Goal: Contribute content: Add original content to the website for others to see

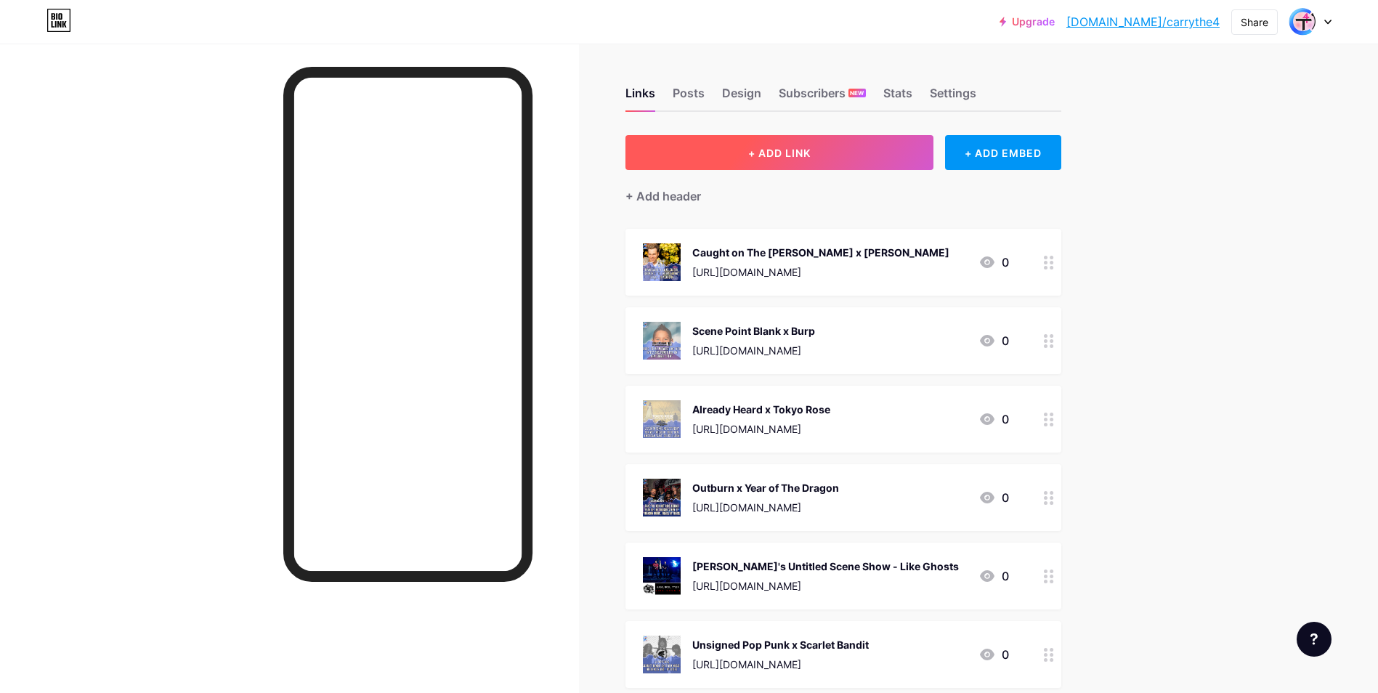
click at [777, 154] on span "+ ADD LINK" at bounding box center [779, 153] width 62 height 12
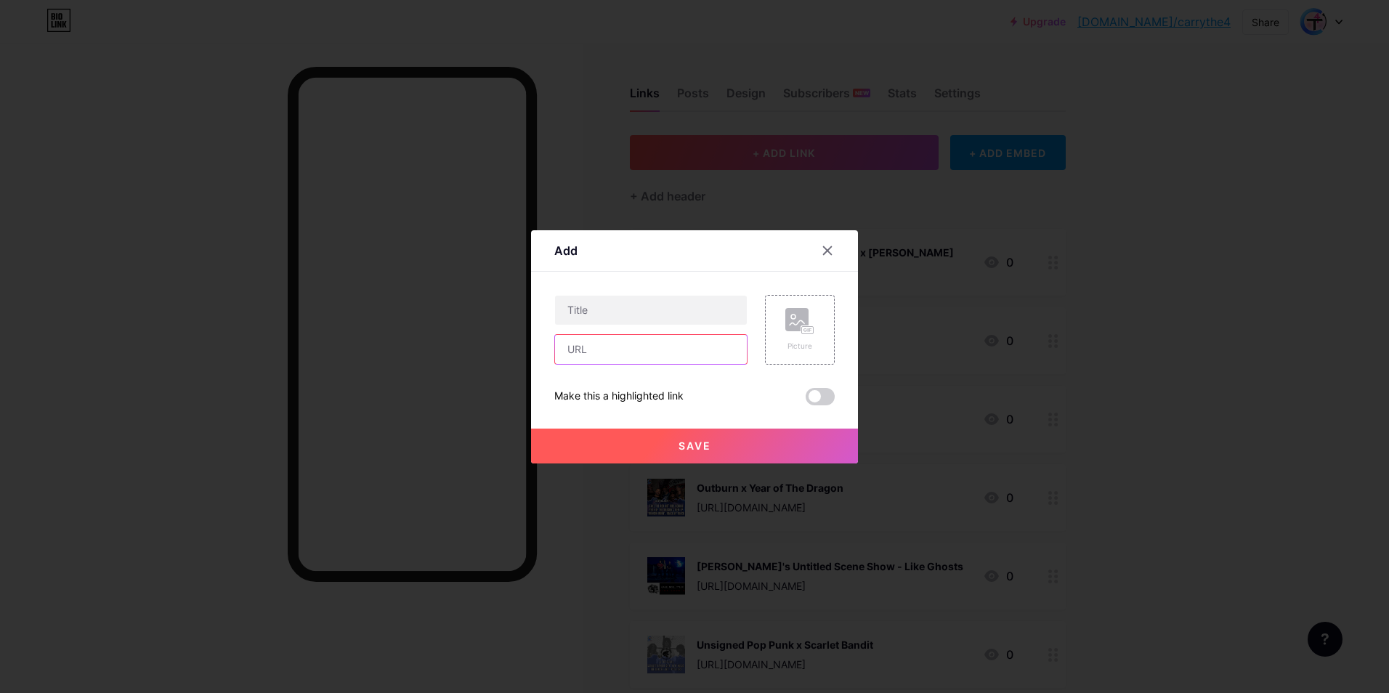
click at [652, 350] on input "text" at bounding box center [651, 349] width 192 height 29
paste input "[URL][DOMAIN_NAME]"
type input "[URL][DOMAIN_NAME]"
click at [647, 298] on input "text" at bounding box center [651, 310] width 192 height 29
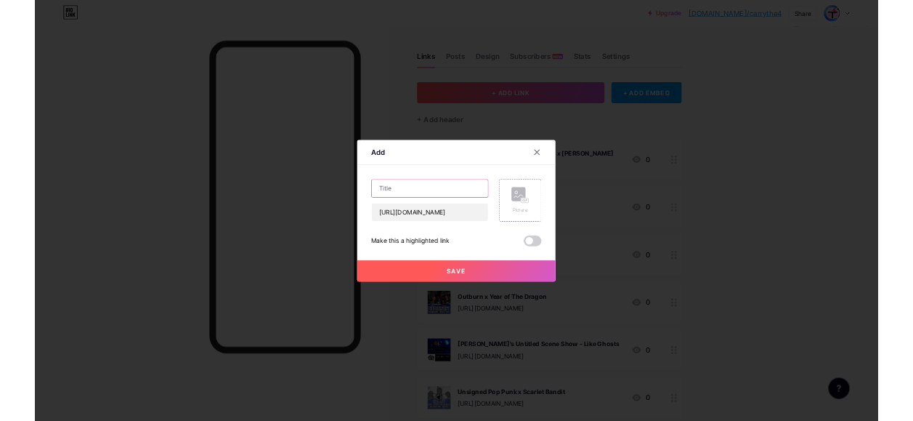
scroll to position [0, 0]
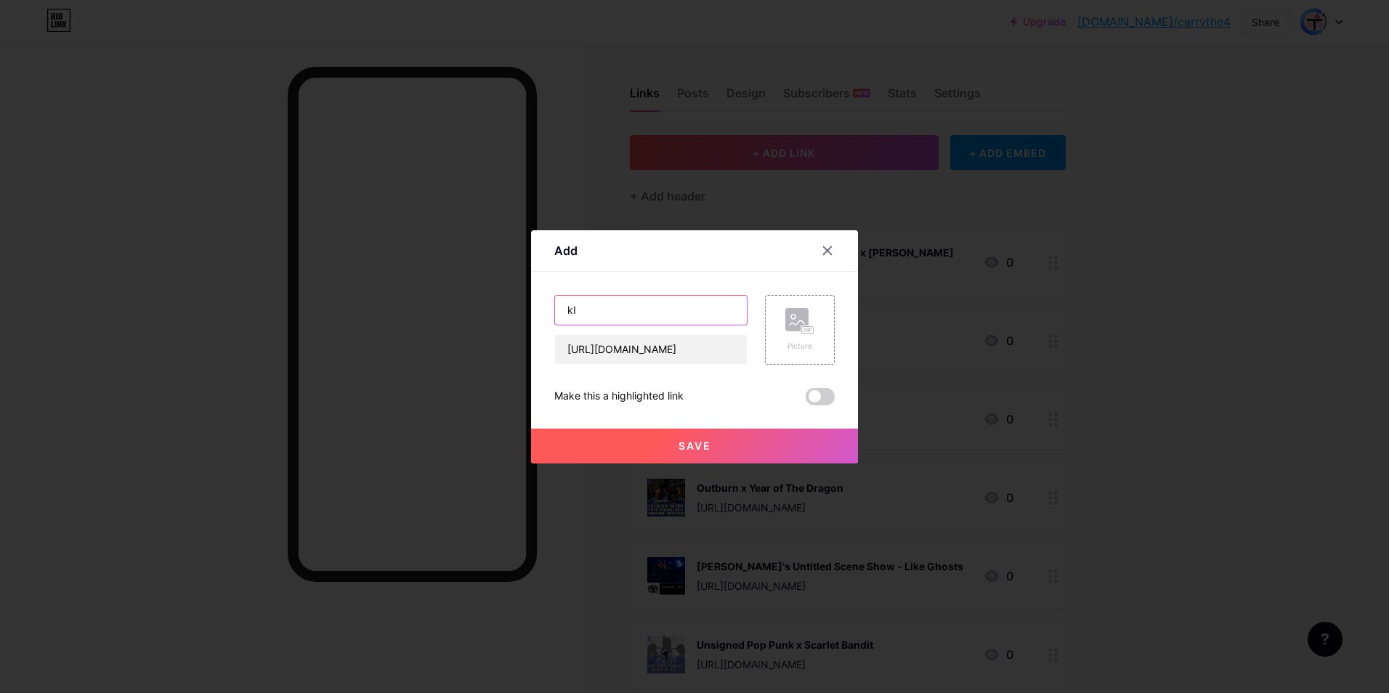
type input "k"
type input "Kill The Music - LaureNicole"
click at [806, 337] on div "Picture" at bounding box center [799, 330] width 29 height 44
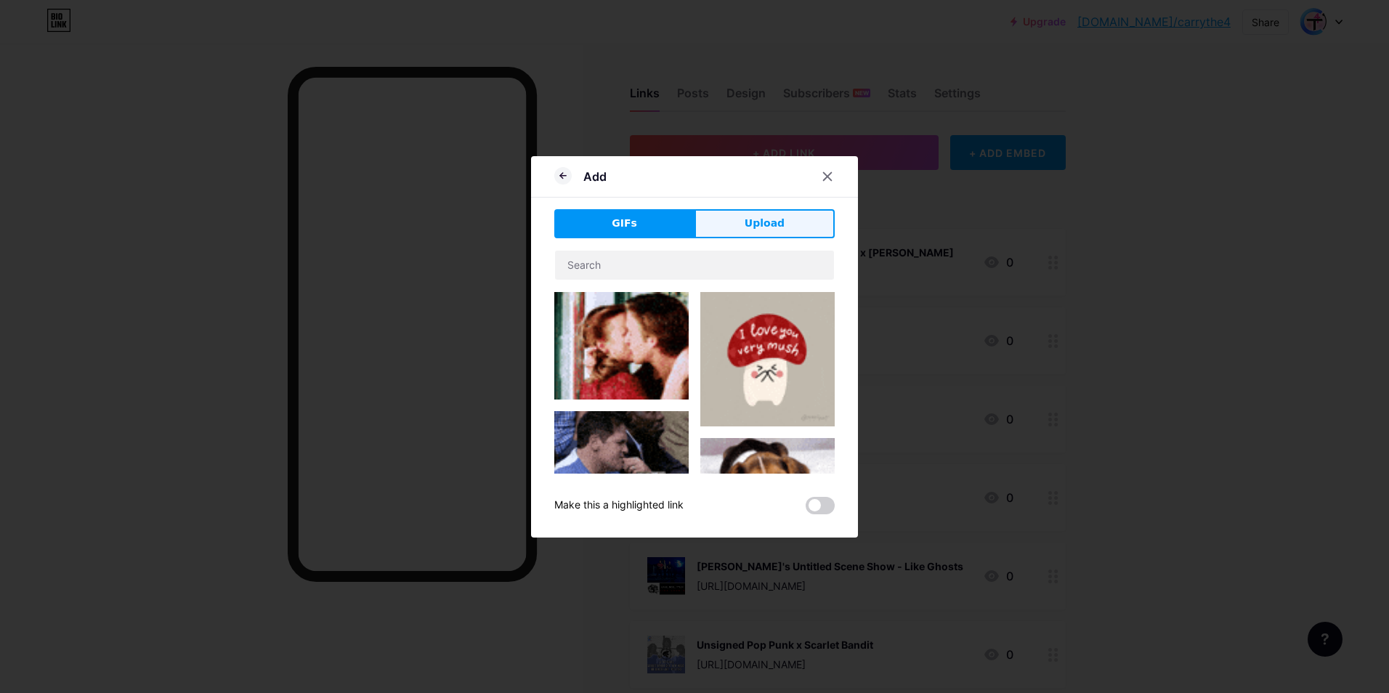
click at [753, 219] on span "Upload" at bounding box center [765, 223] width 40 height 15
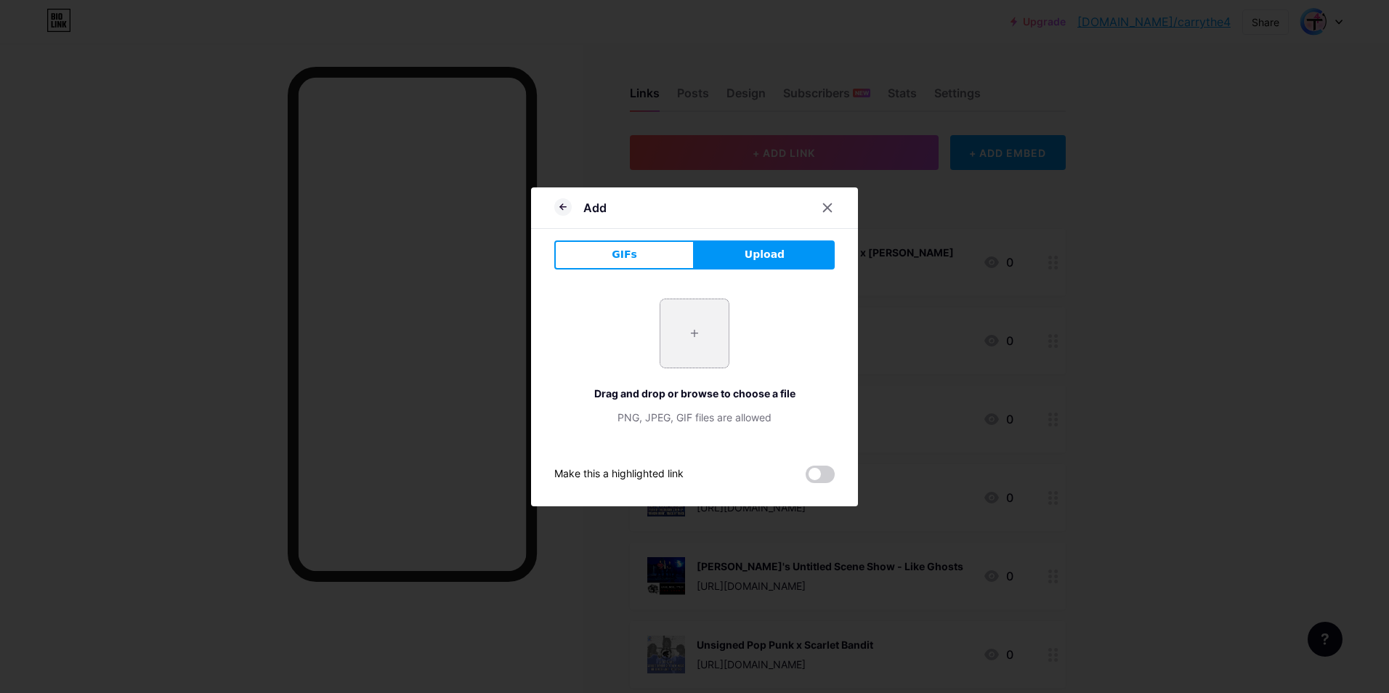
click at [703, 327] on input "file" at bounding box center [694, 333] width 68 height 68
type input "C:\fakepath\KTM LN TxT.jpg"
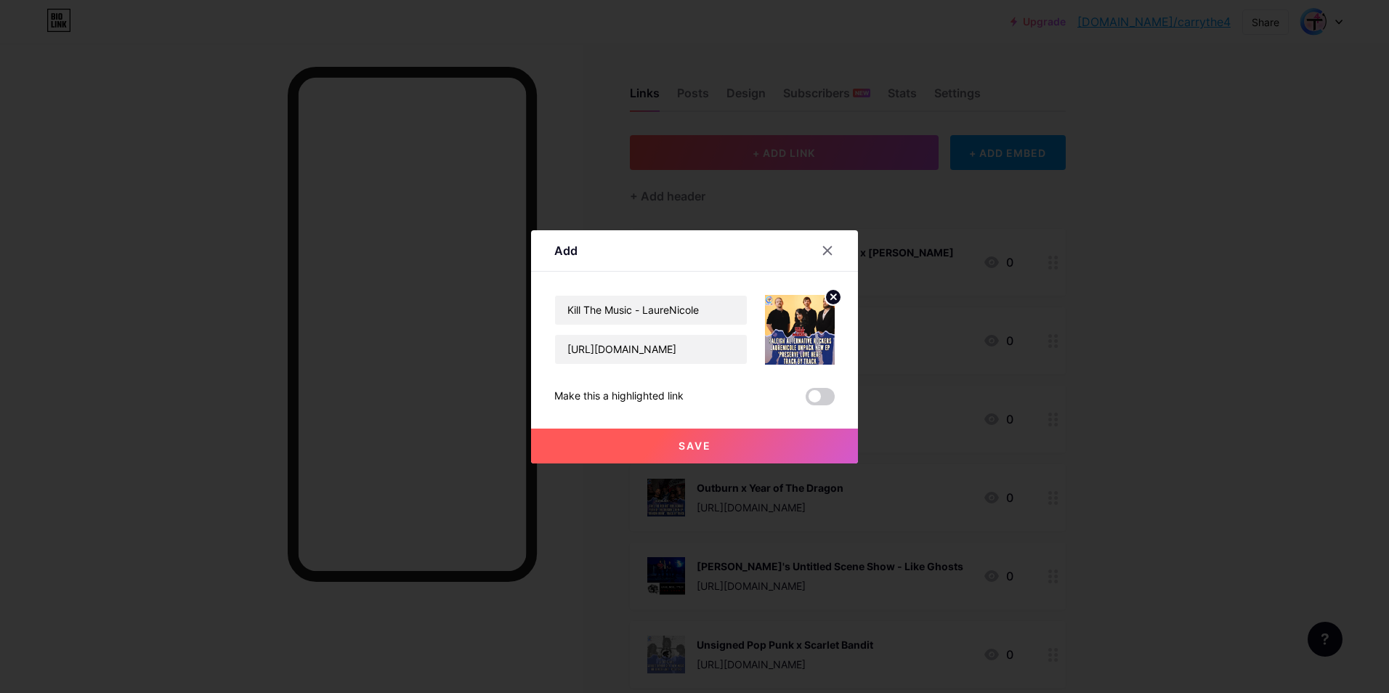
click at [748, 445] on button "Save" at bounding box center [694, 446] width 327 height 35
